Goal: Information Seeking & Learning: Learn about a topic

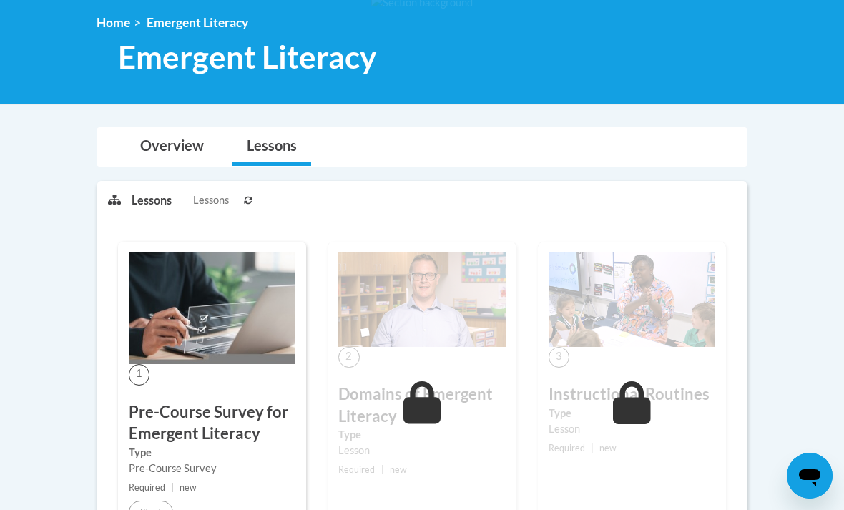
scroll to position [137, 0]
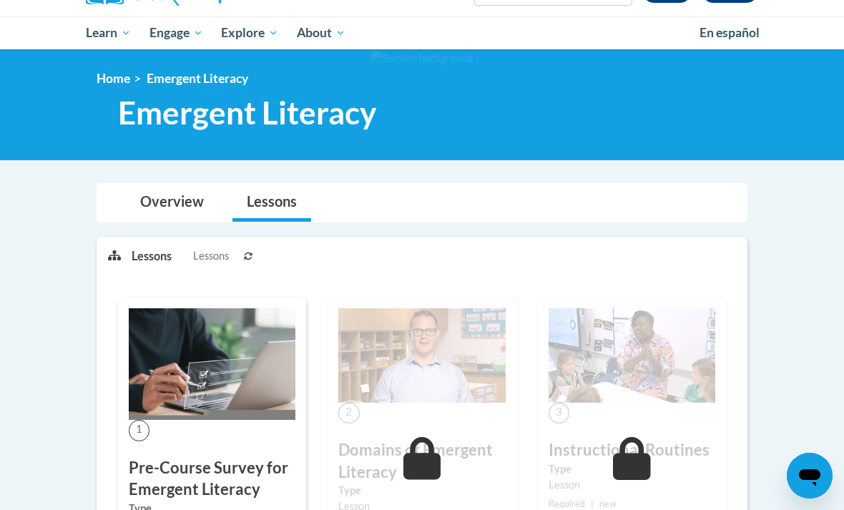
click at [473, 332] on img at bounding box center [421, 355] width 167 height 94
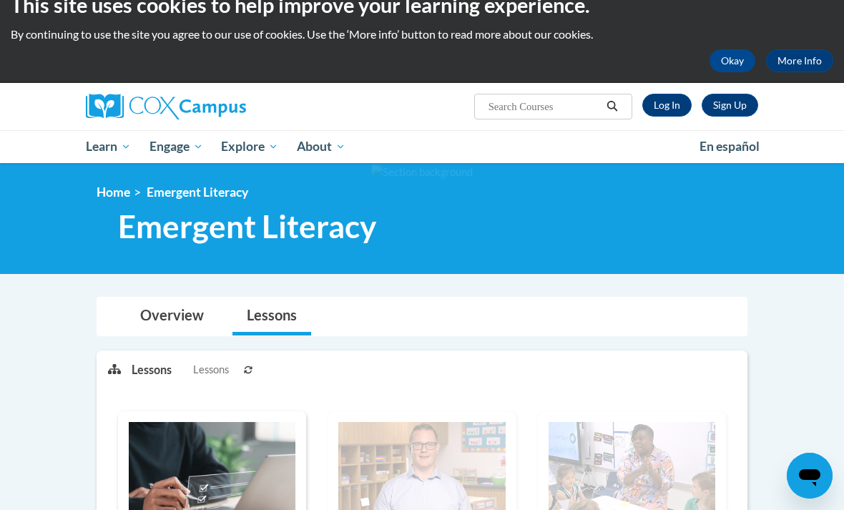
scroll to position [26, 0]
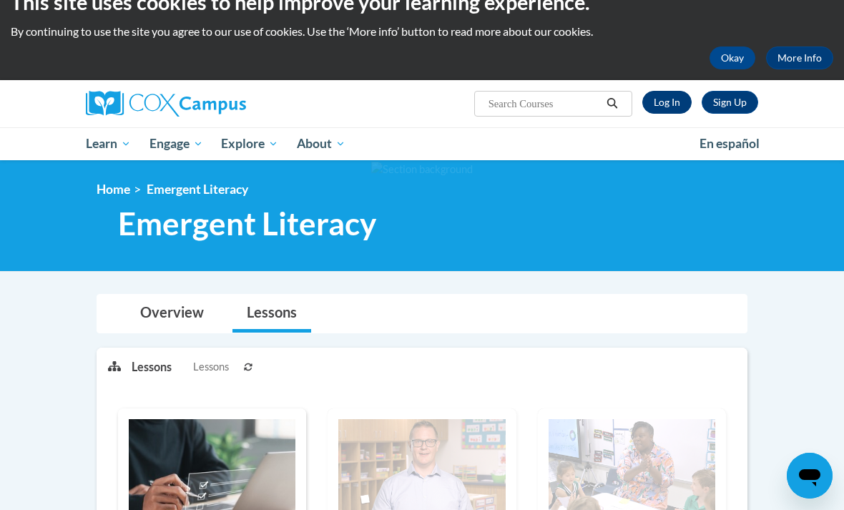
click at [669, 98] on link "Log In" at bounding box center [666, 102] width 49 height 23
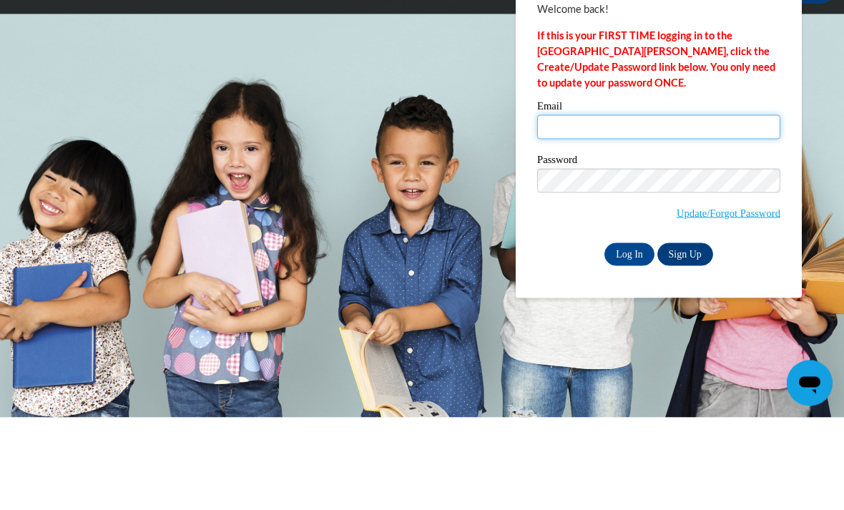
type input "dhathorn@prvoinc.org"
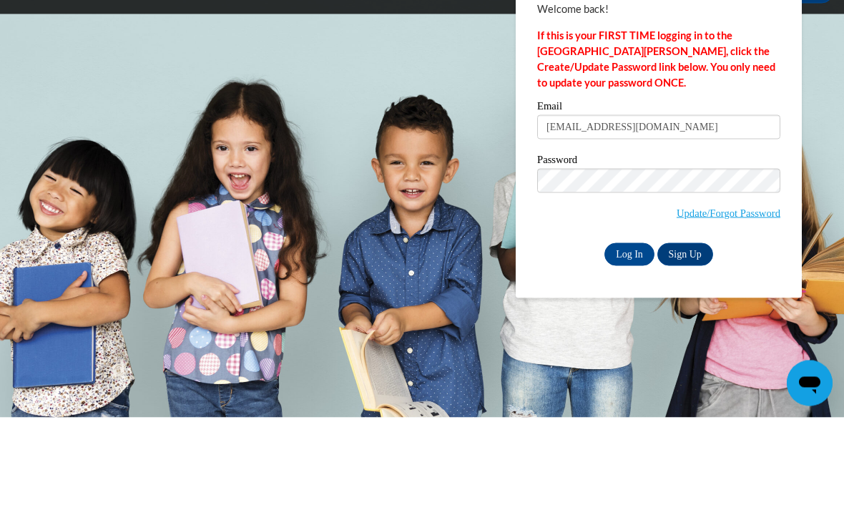
click at [629, 335] on input "Log In" at bounding box center [629, 346] width 50 height 23
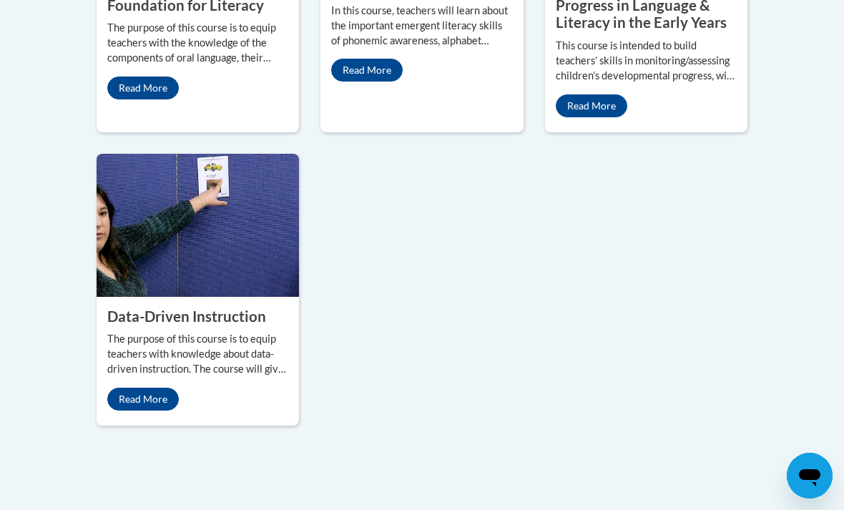
scroll to position [1556, 0]
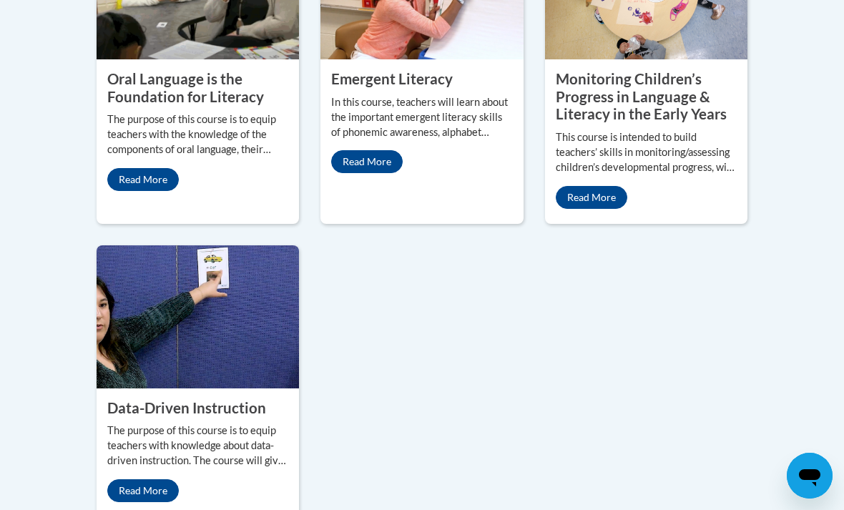
click at [497, 184] on div "Emergent Literacy In this course, teachers will learn about the important emerg…" at bounding box center [421, 121] width 202 height 124
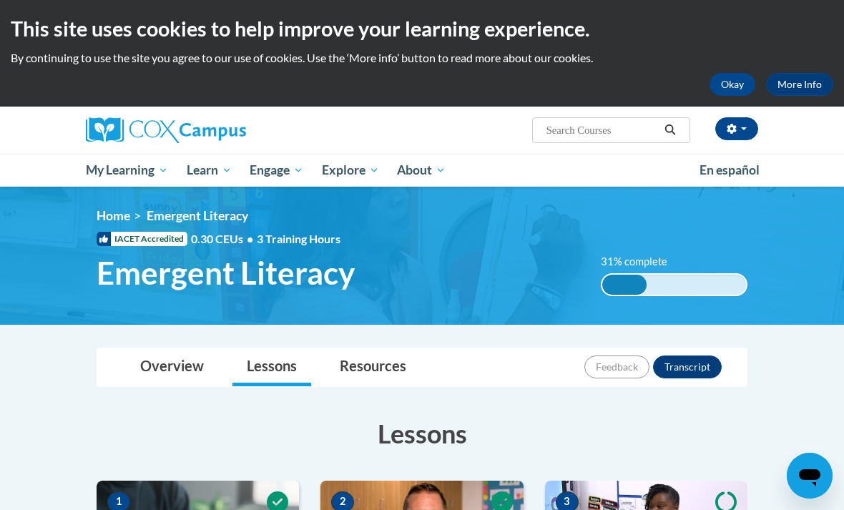
click at [591, 179] on ul "My Learning My Learning My Course Progress Certificates My Action Plans Group D…" at bounding box center [384, 170] width 614 height 33
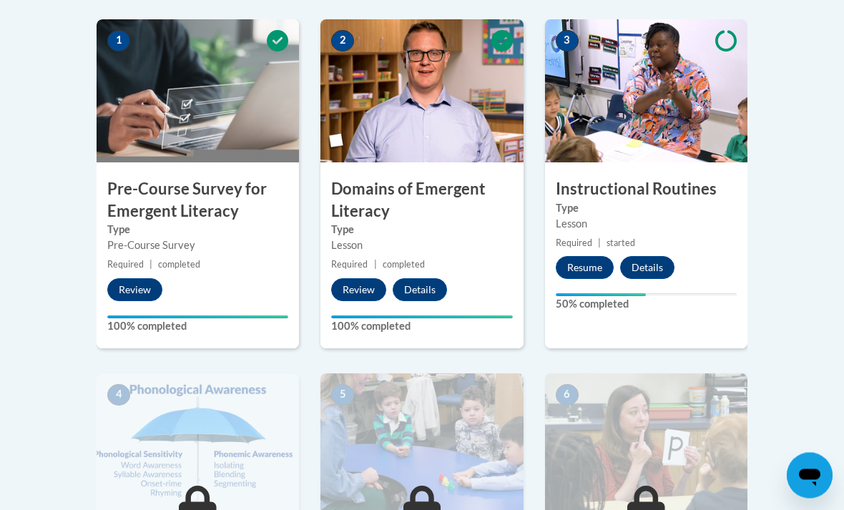
scroll to position [461, 0]
click at [689, 208] on label "Type" at bounding box center [646, 208] width 181 height 16
click at [650, 154] on img at bounding box center [646, 90] width 202 height 143
click at [590, 270] on button "Resume" at bounding box center [585, 267] width 58 height 23
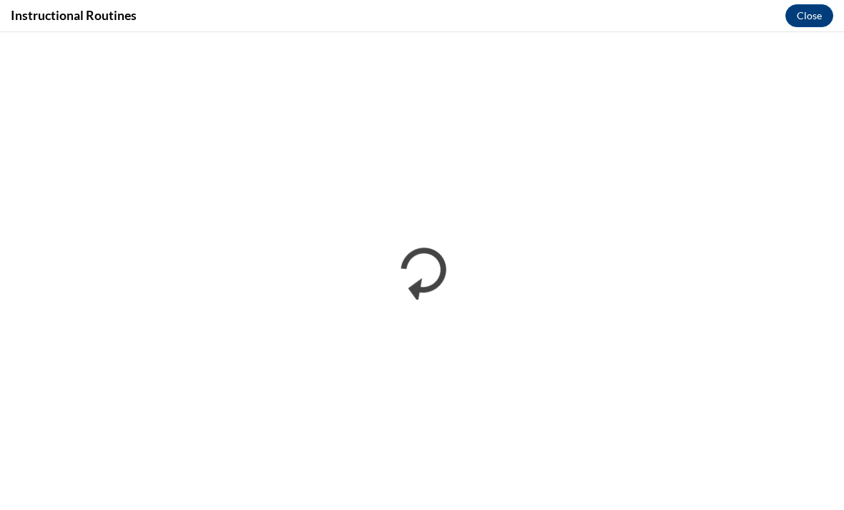
scroll to position [0, 0]
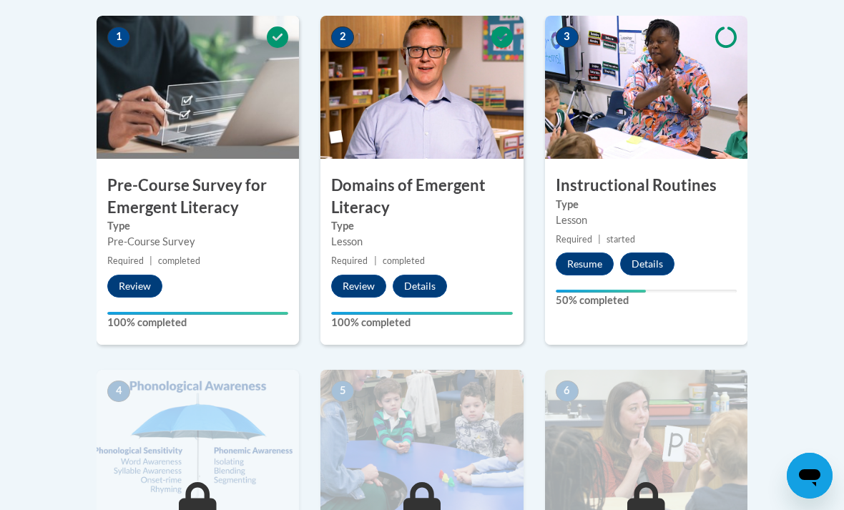
scroll to position [463, 0]
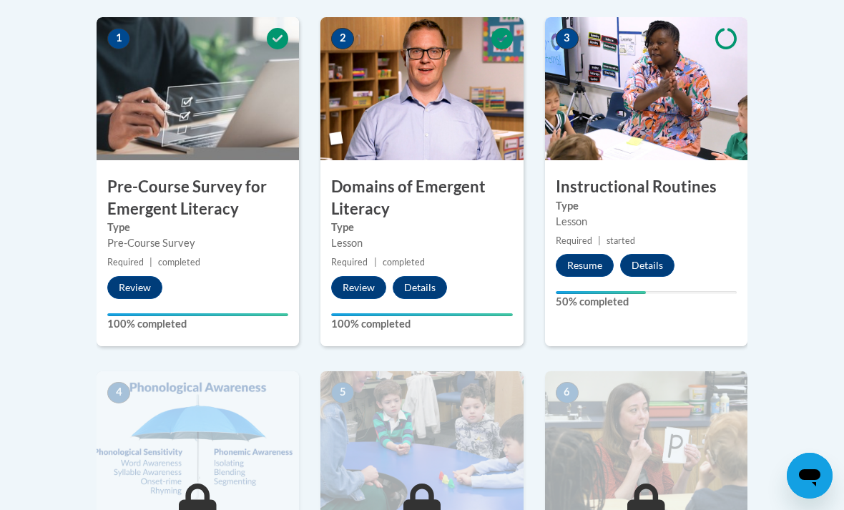
click at [450, 240] on div "Lesson" at bounding box center [421, 243] width 181 height 16
click at [441, 150] on img at bounding box center [421, 88] width 202 height 143
click at [458, 243] on div "Lesson" at bounding box center [421, 243] width 181 height 16
click at [363, 288] on button "Review" at bounding box center [358, 287] width 55 height 23
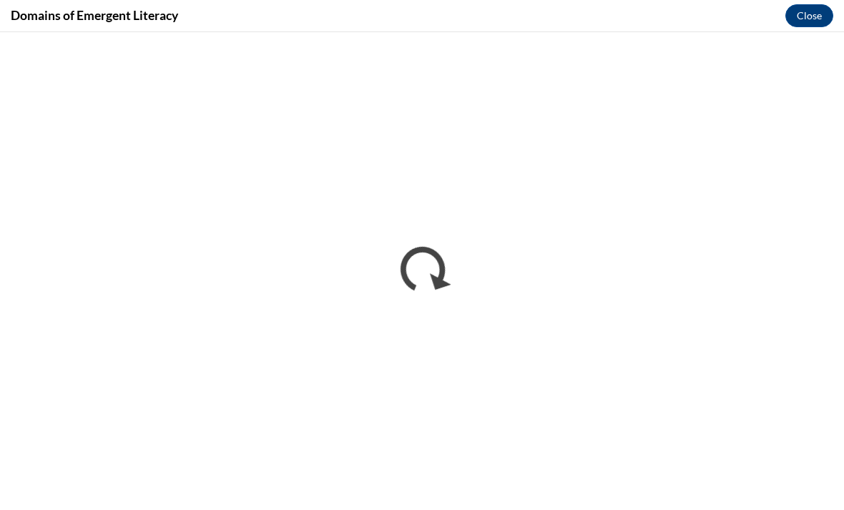
scroll to position [0, 0]
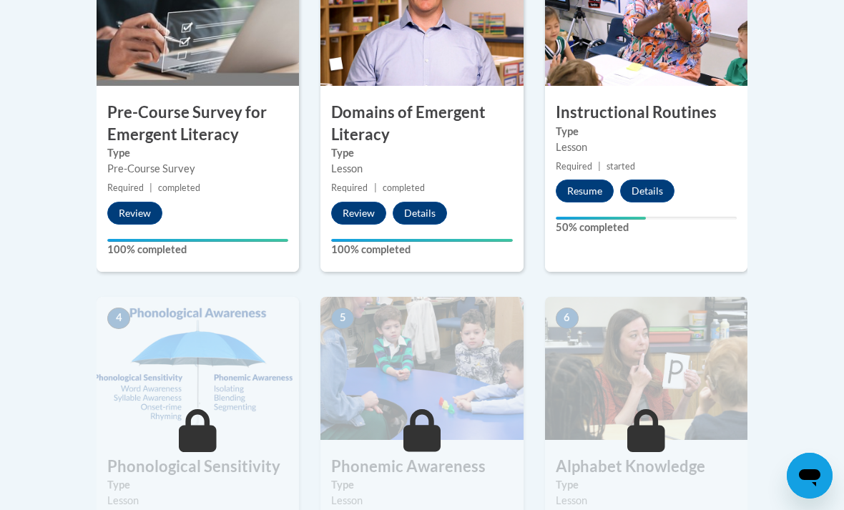
scroll to position [533, 0]
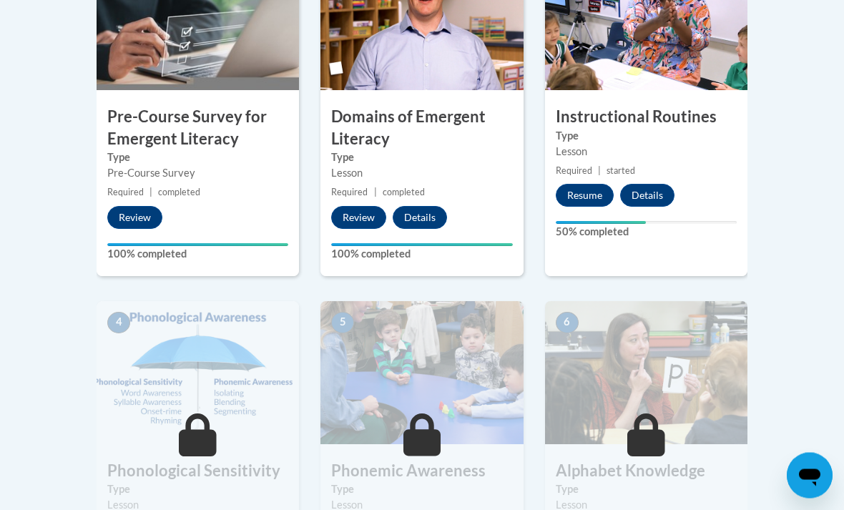
click at [689, 154] on div "Lesson" at bounding box center [646, 152] width 181 height 16
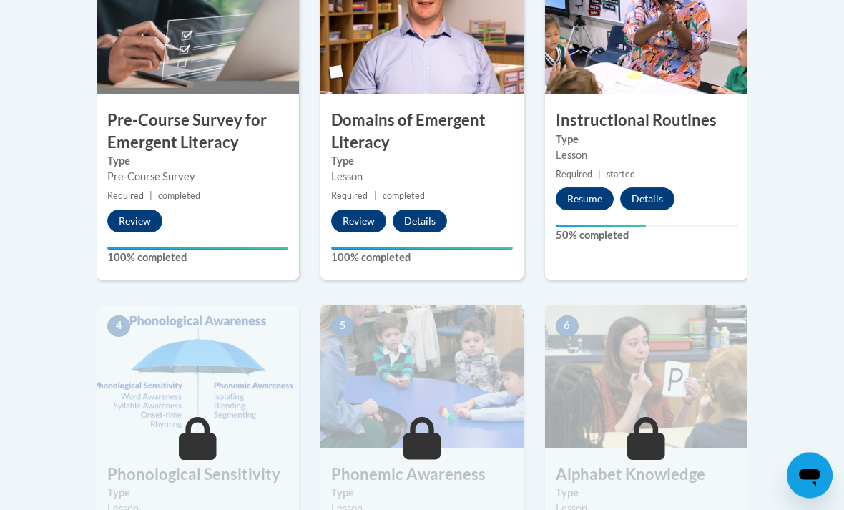
scroll to position [514, 0]
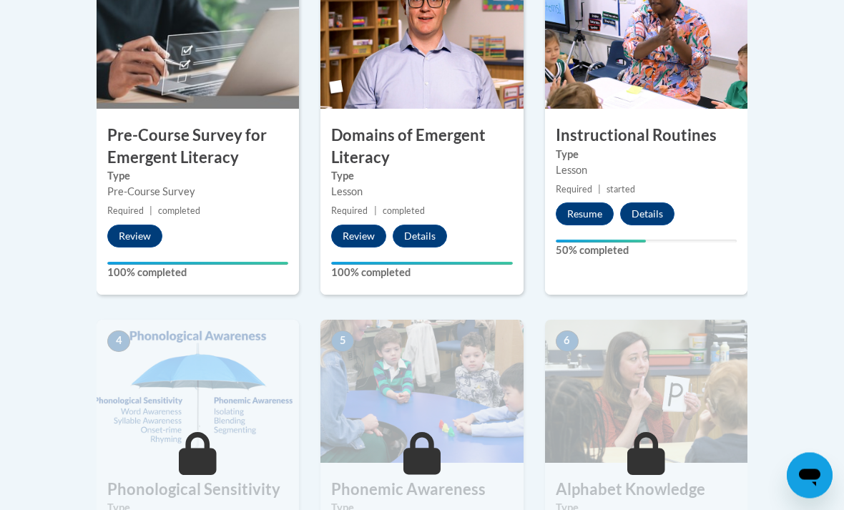
click at [673, 153] on label "Type" at bounding box center [646, 155] width 181 height 16
click at [689, 179] on div "3 Instructional Routines Type Lesson Required | started Resume Details Feedback…" at bounding box center [646, 130] width 202 height 329
click at [584, 214] on button "Resume" at bounding box center [585, 214] width 58 height 23
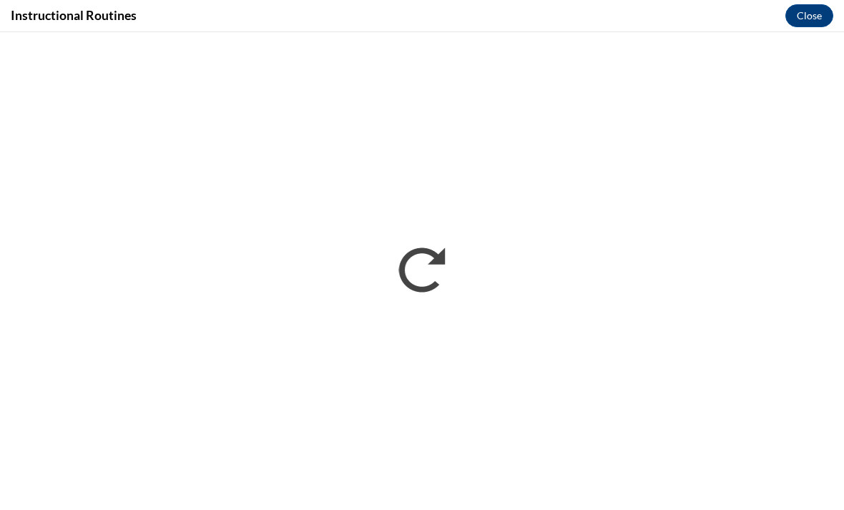
scroll to position [0, 0]
